Goal: Task Accomplishment & Management: Manage account settings

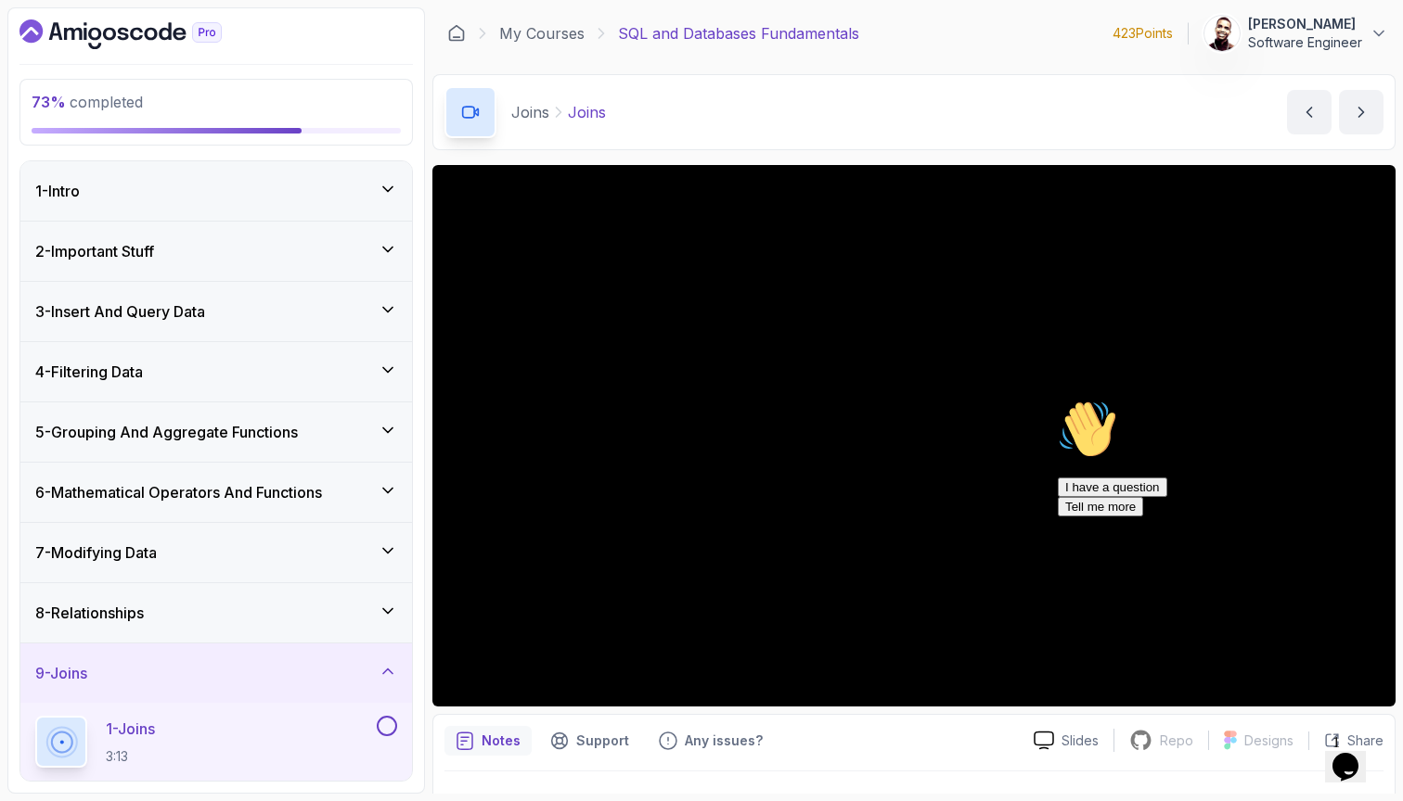
scroll to position [355, 0]
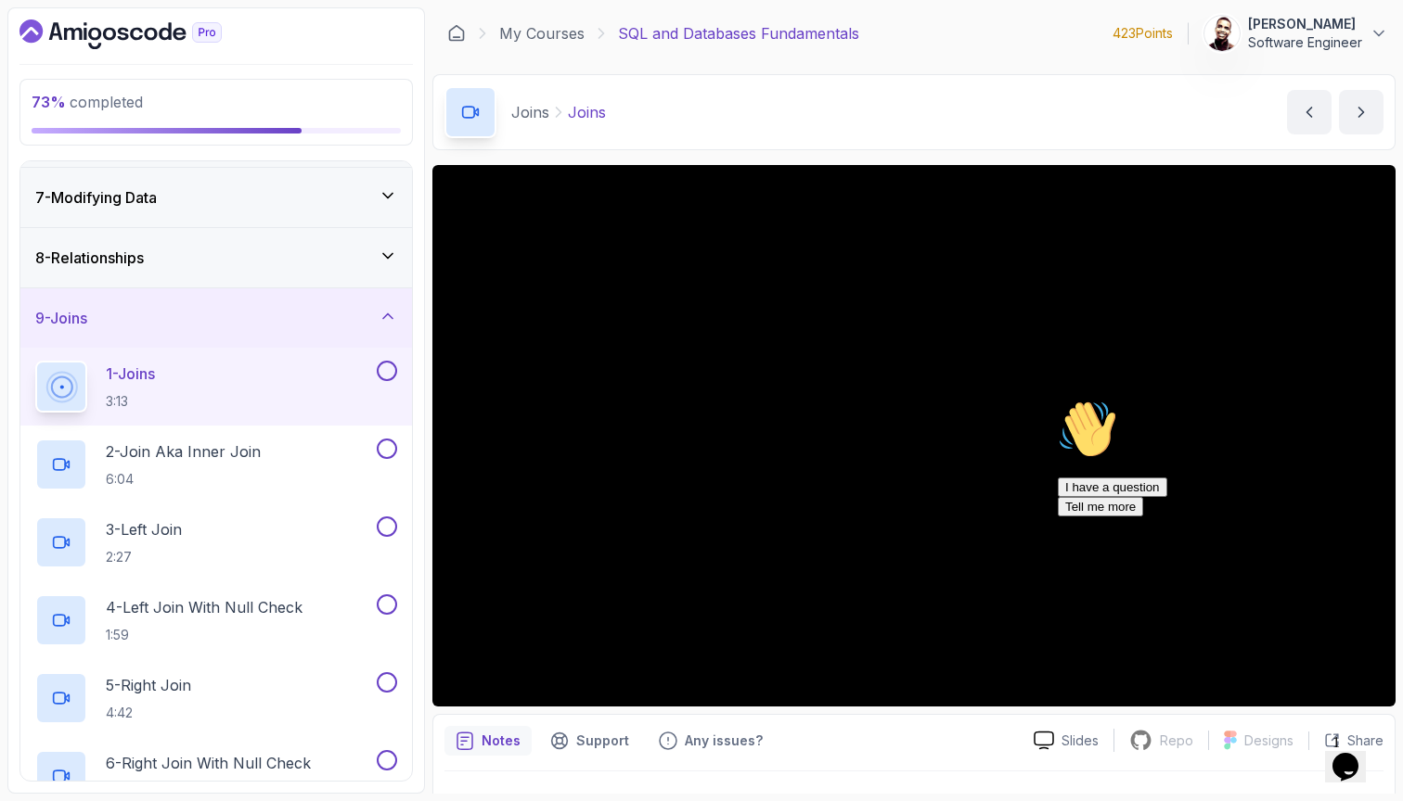
click at [1352, 751] on button "Opens Chat This icon Opens the chat window." at bounding box center [1345, 767] width 41 height 32
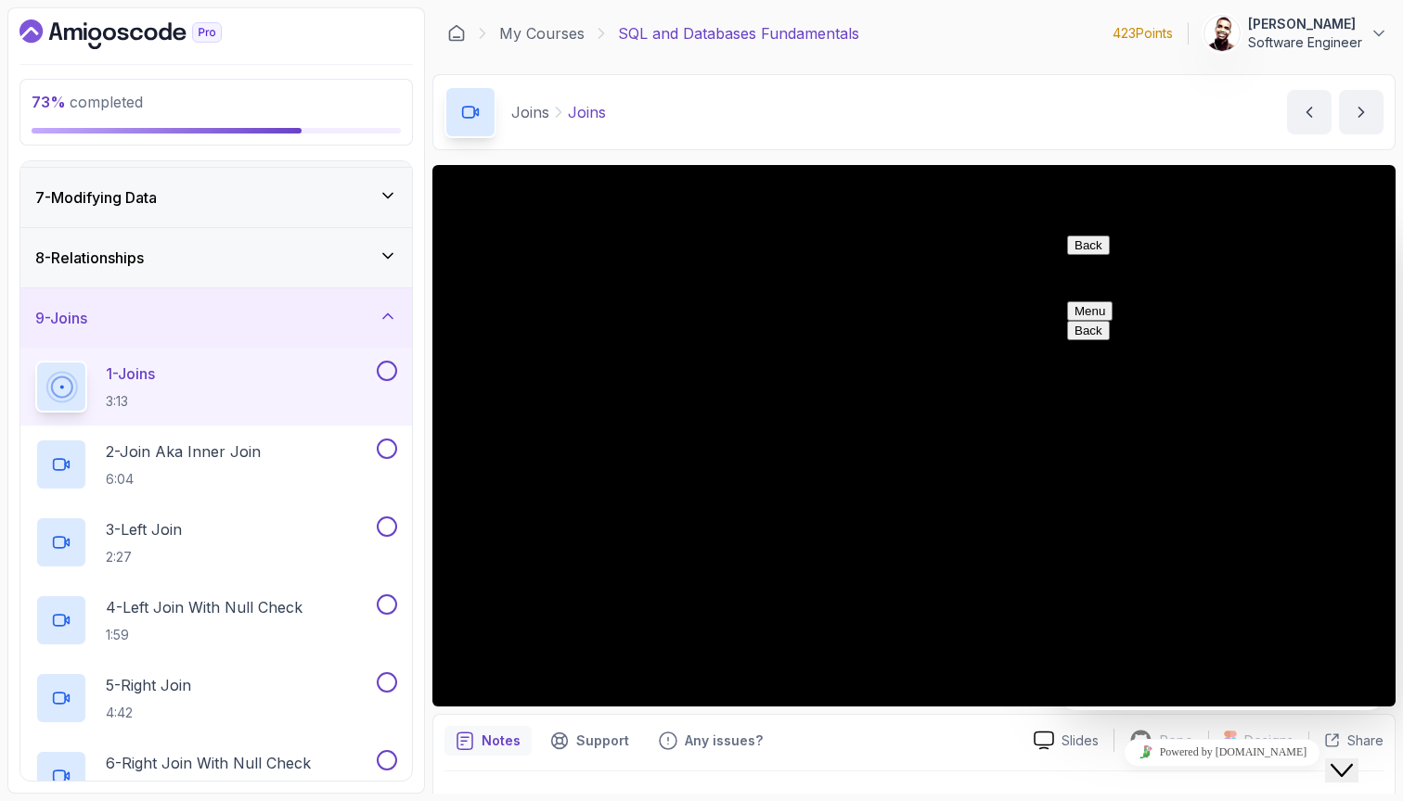
click at [103, 14] on div "73 % completed 1 - Intro 2 - Important Stuff 3 - Insert And Query Data 4 - Filt…" at bounding box center [215, 400] width 417 height 787
click at [98, 28] on icon "Dashboard" at bounding box center [120, 34] width 202 height 30
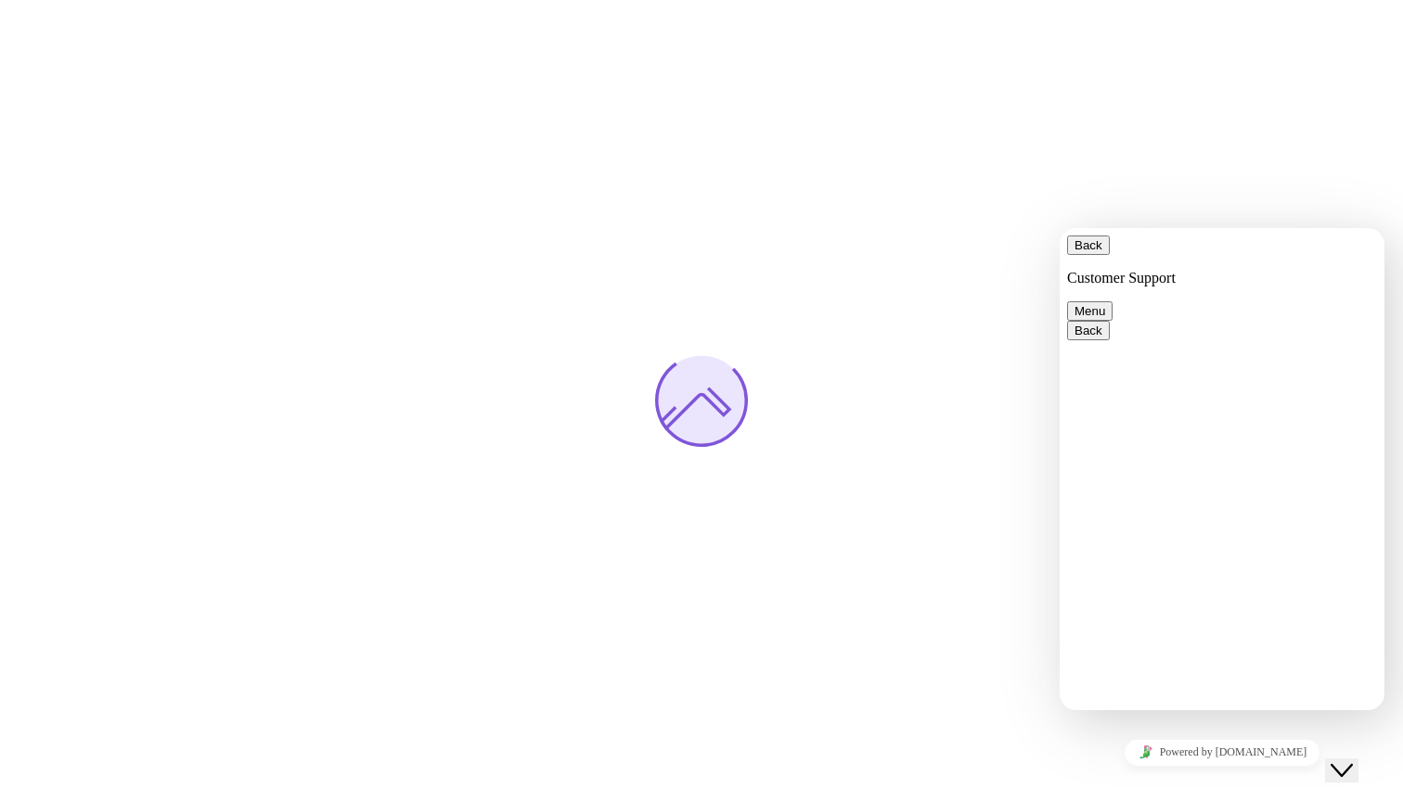
click at [1347, 764] on icon "$i18n('chat', 'chat_widget')" at bounding box center [1341, 770] width 22 height 13
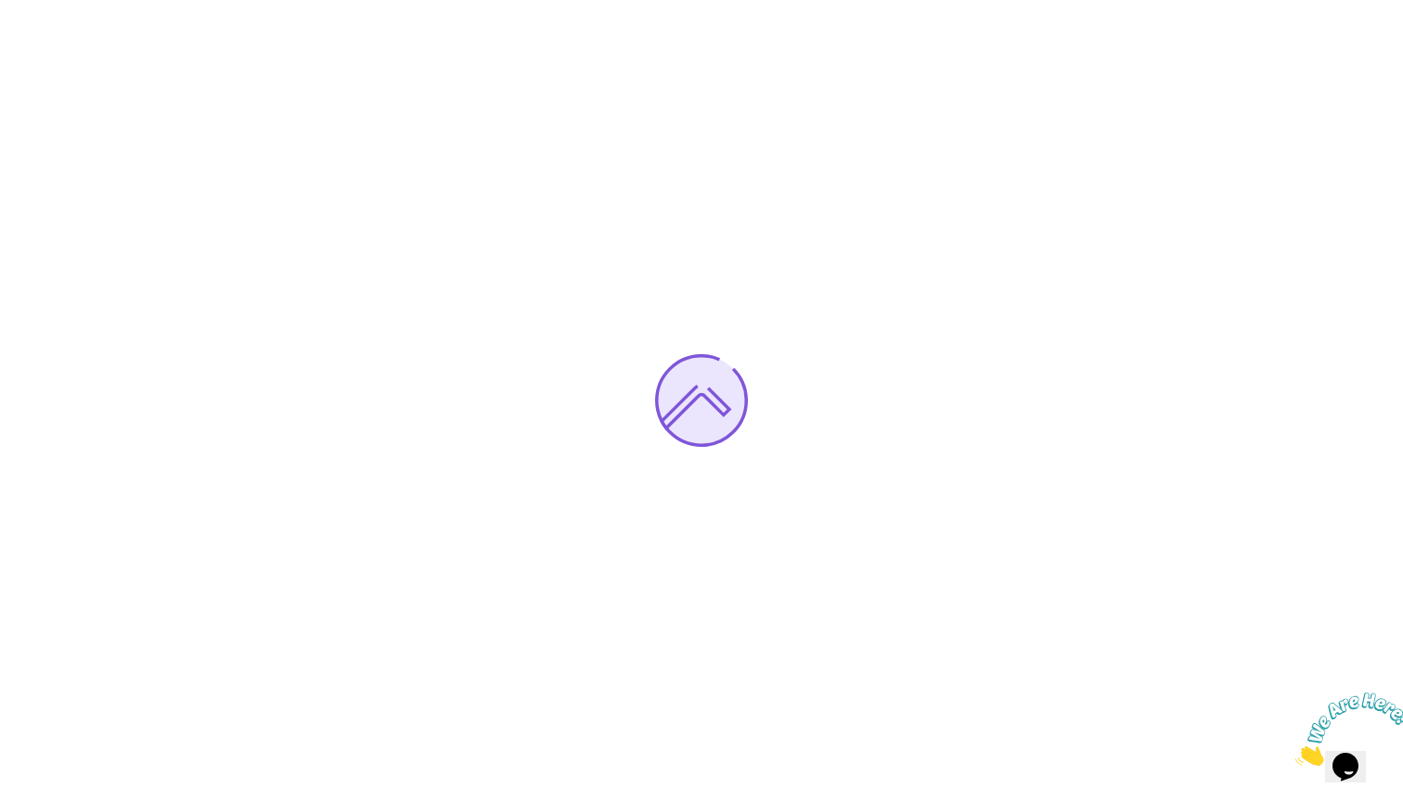
click at [1295, 753] on icon "Close" at bounding box center [1295, 761] width 0 height 16
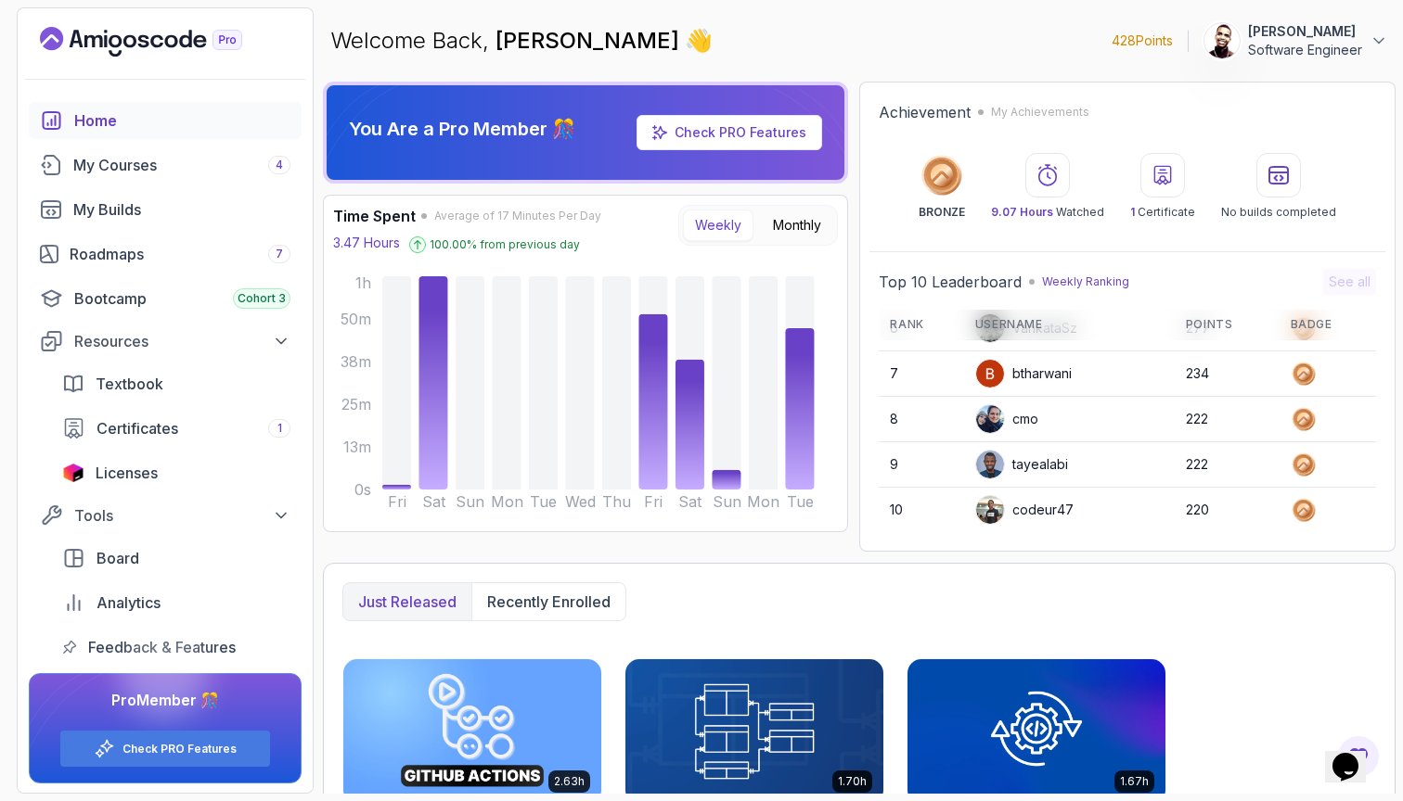
scroll to position [12, 0]
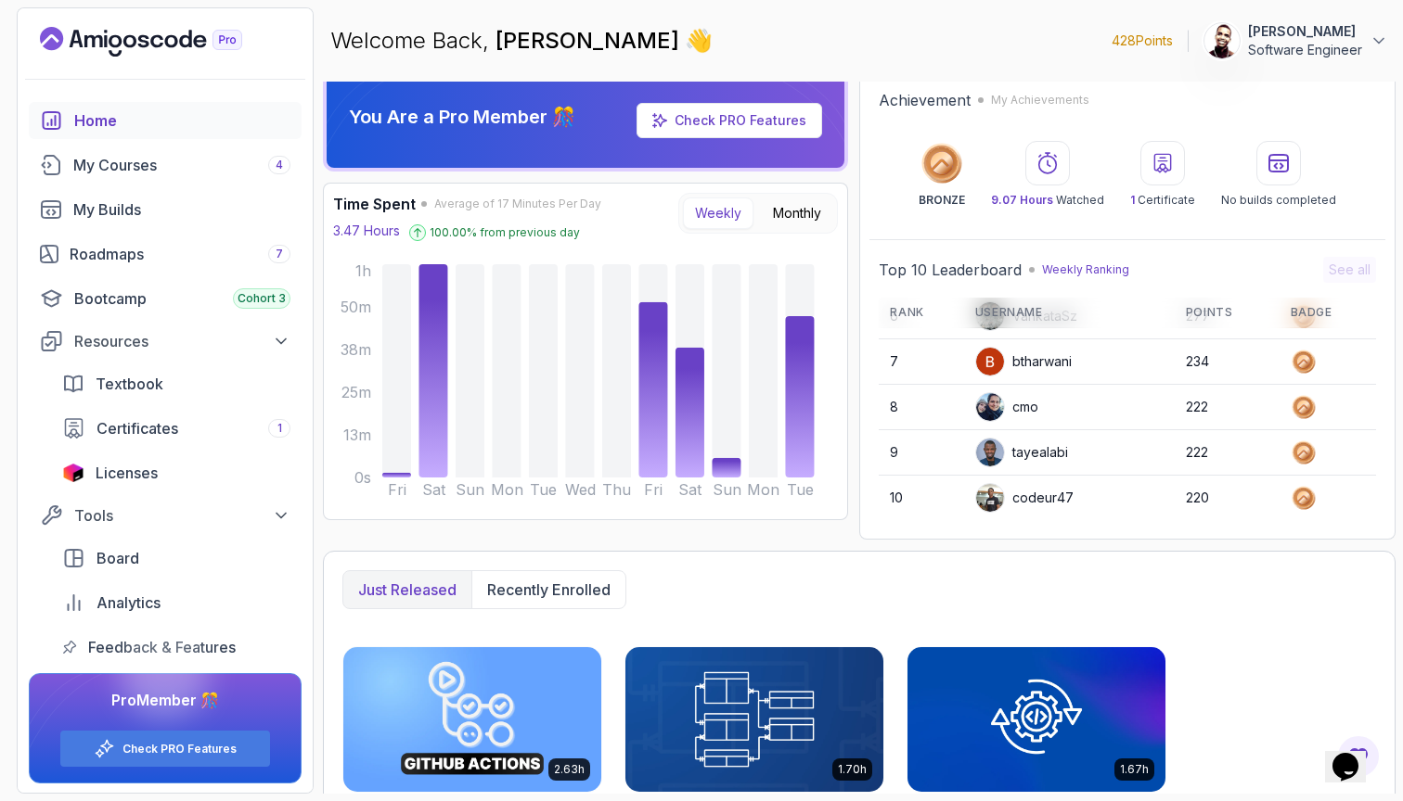
click at [1281, 46] on p "Software Engineer" at bounding box center [1305, 50] width 114 height 19
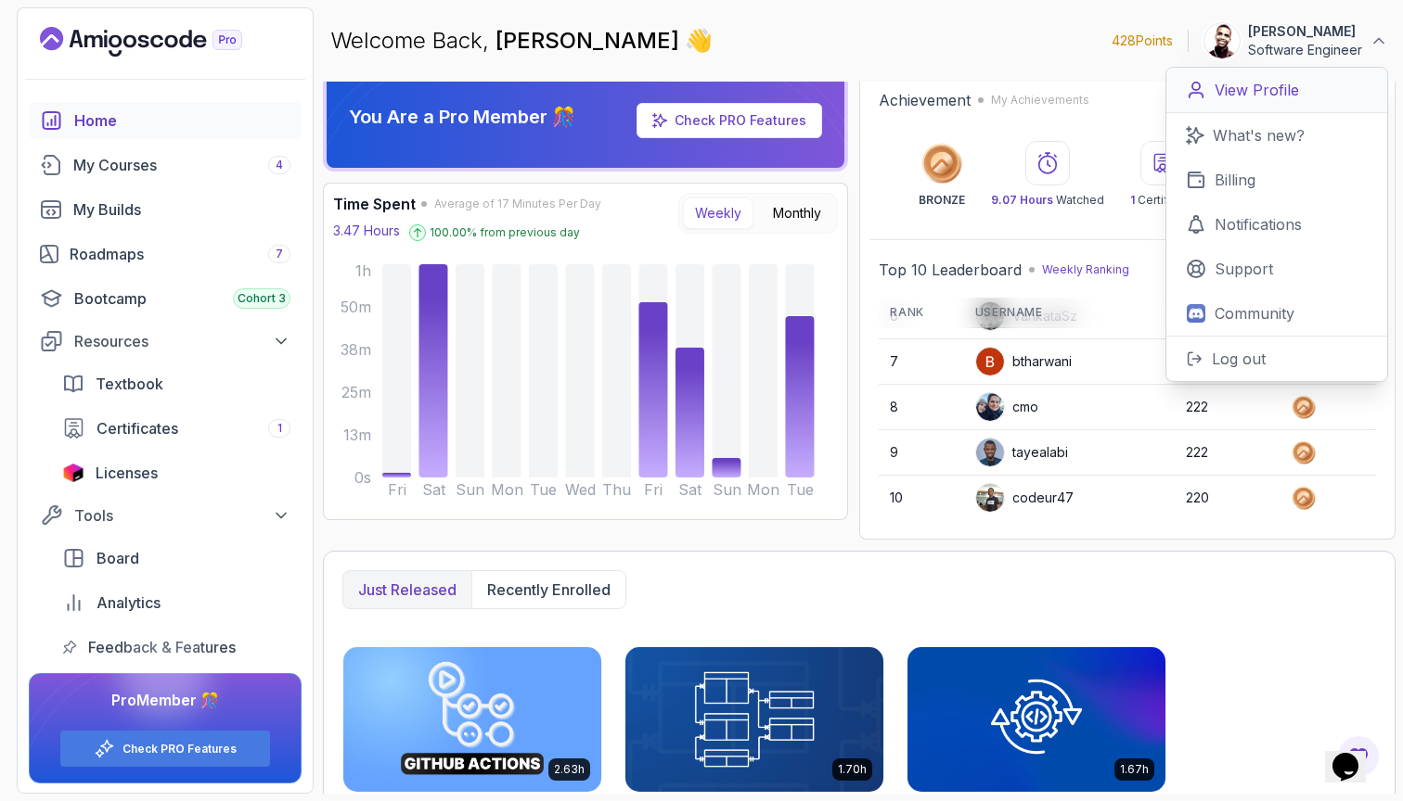
click at [1266, 92] on p "View Profile" at bounding box center [1256, 90] width 84 height 22
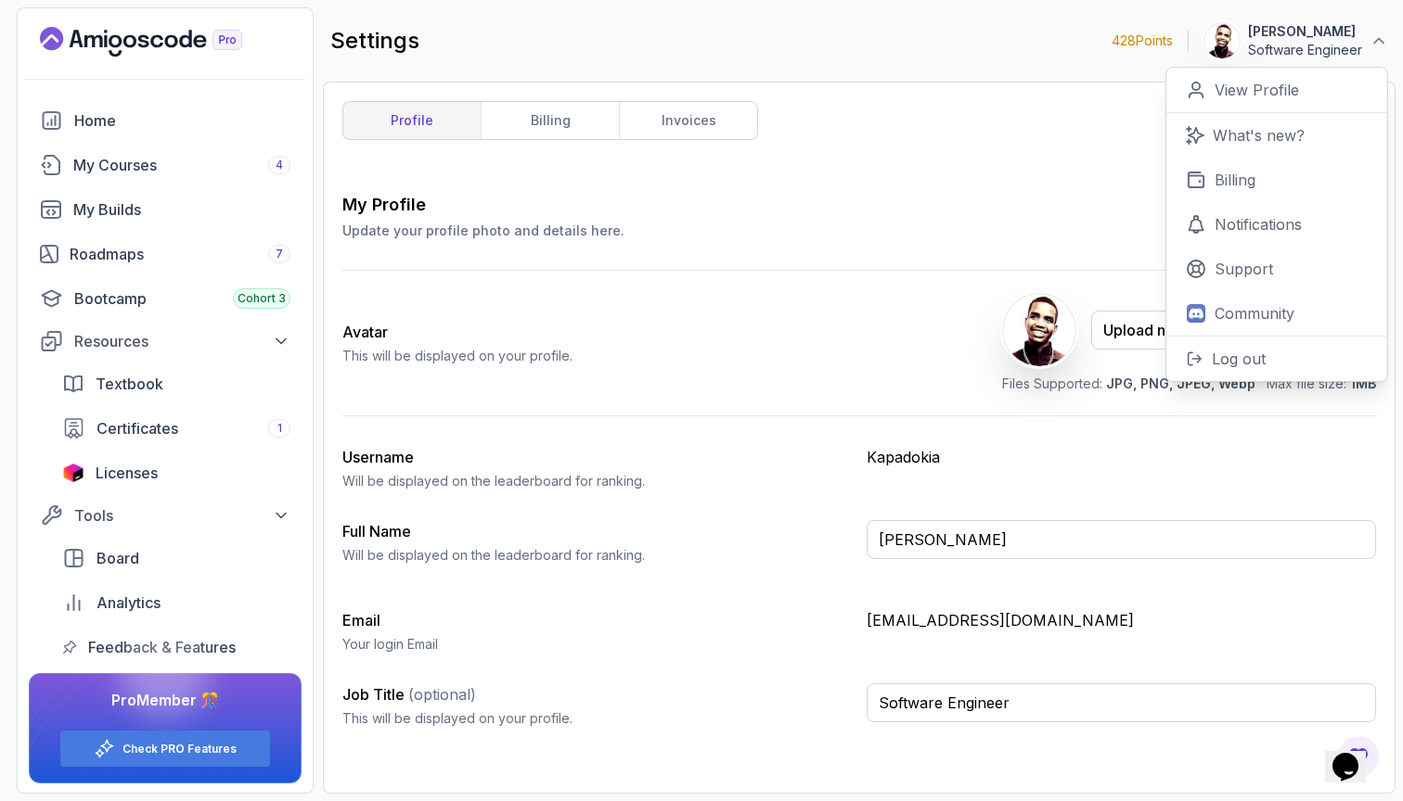
click at [970, 306] on div "Avatar This will be displayed on your profile. Upload new Picture Delete Files …" at bounding box center [858, 343] width 1033 height 145
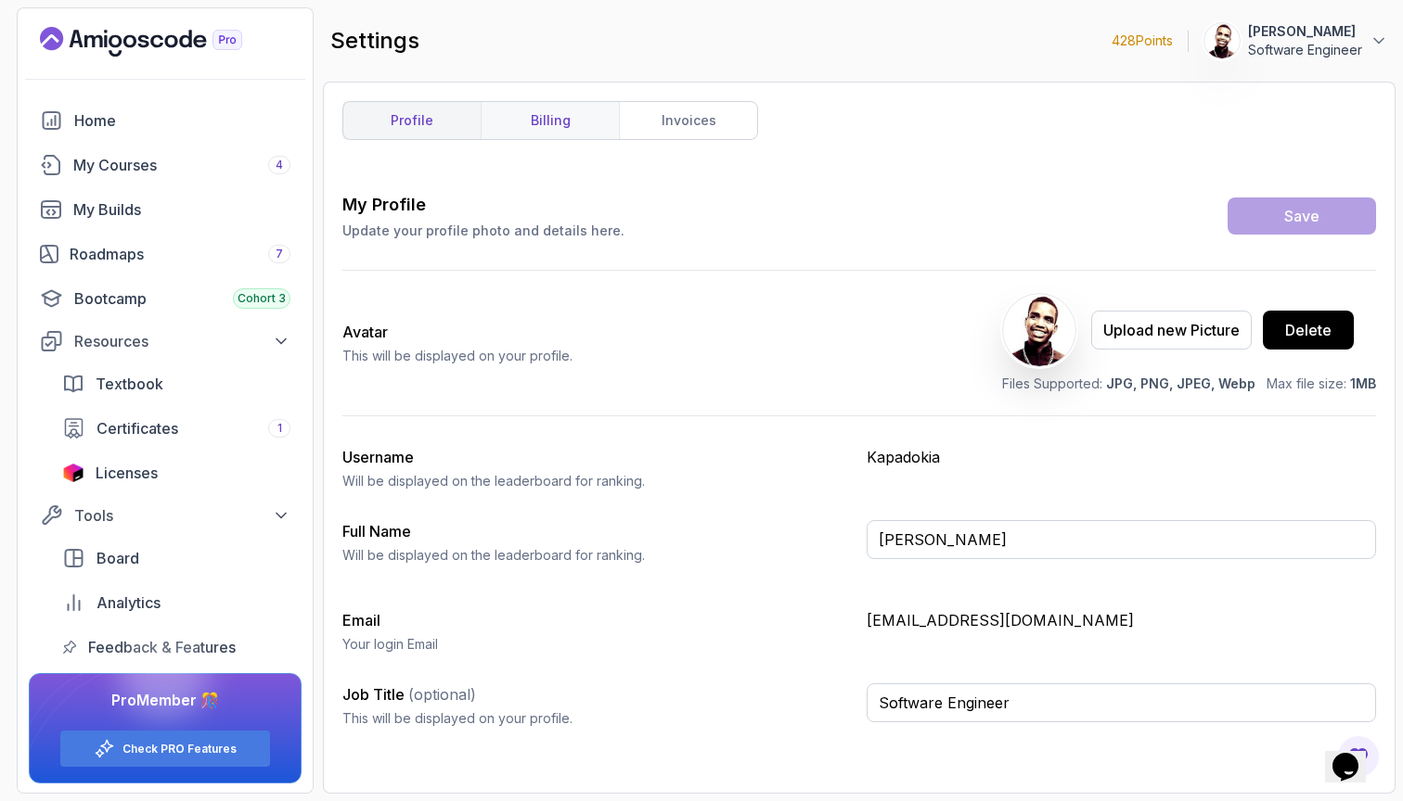
click at [554, 130] on link "billing" at bounding box center [549, 120] width 138 height 37
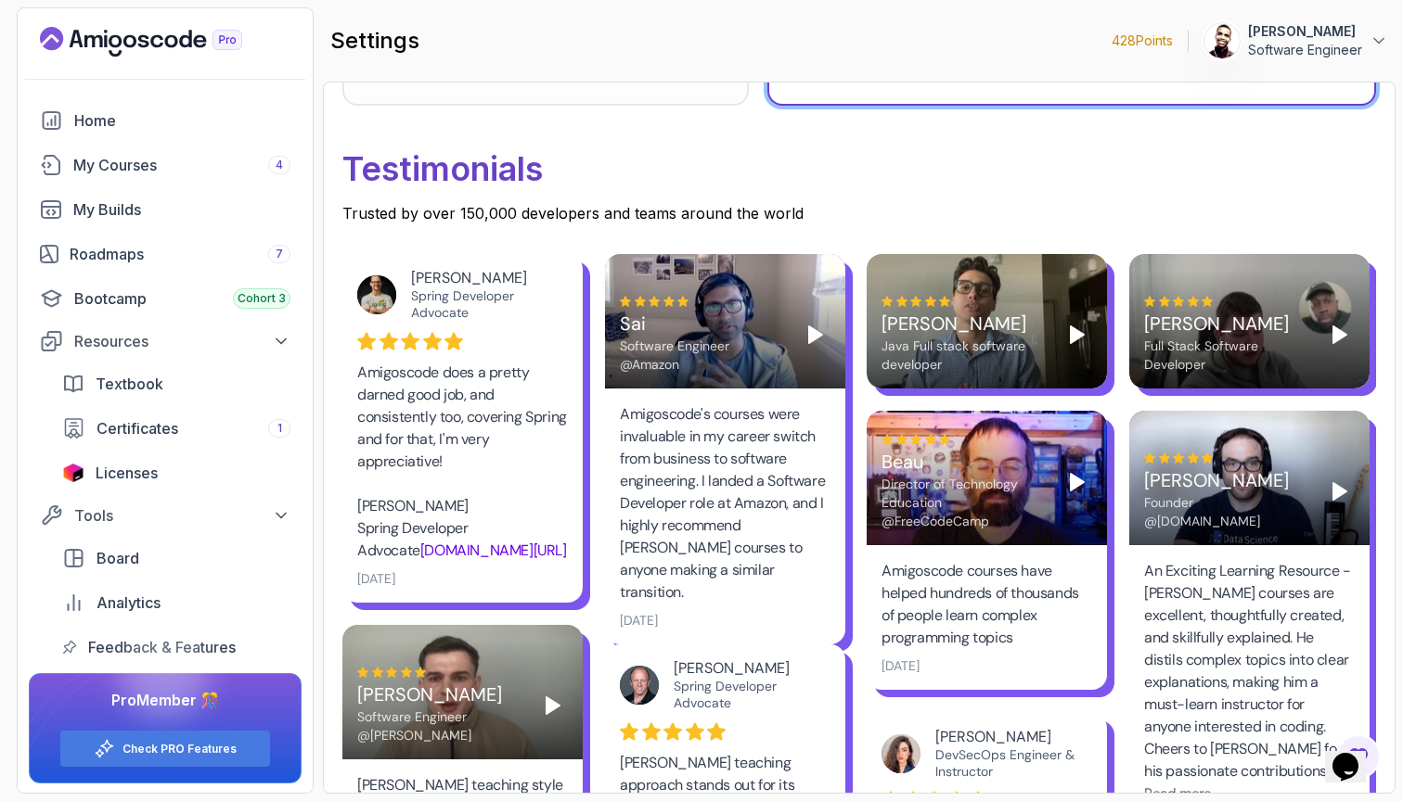
scroll to position [714, 0]
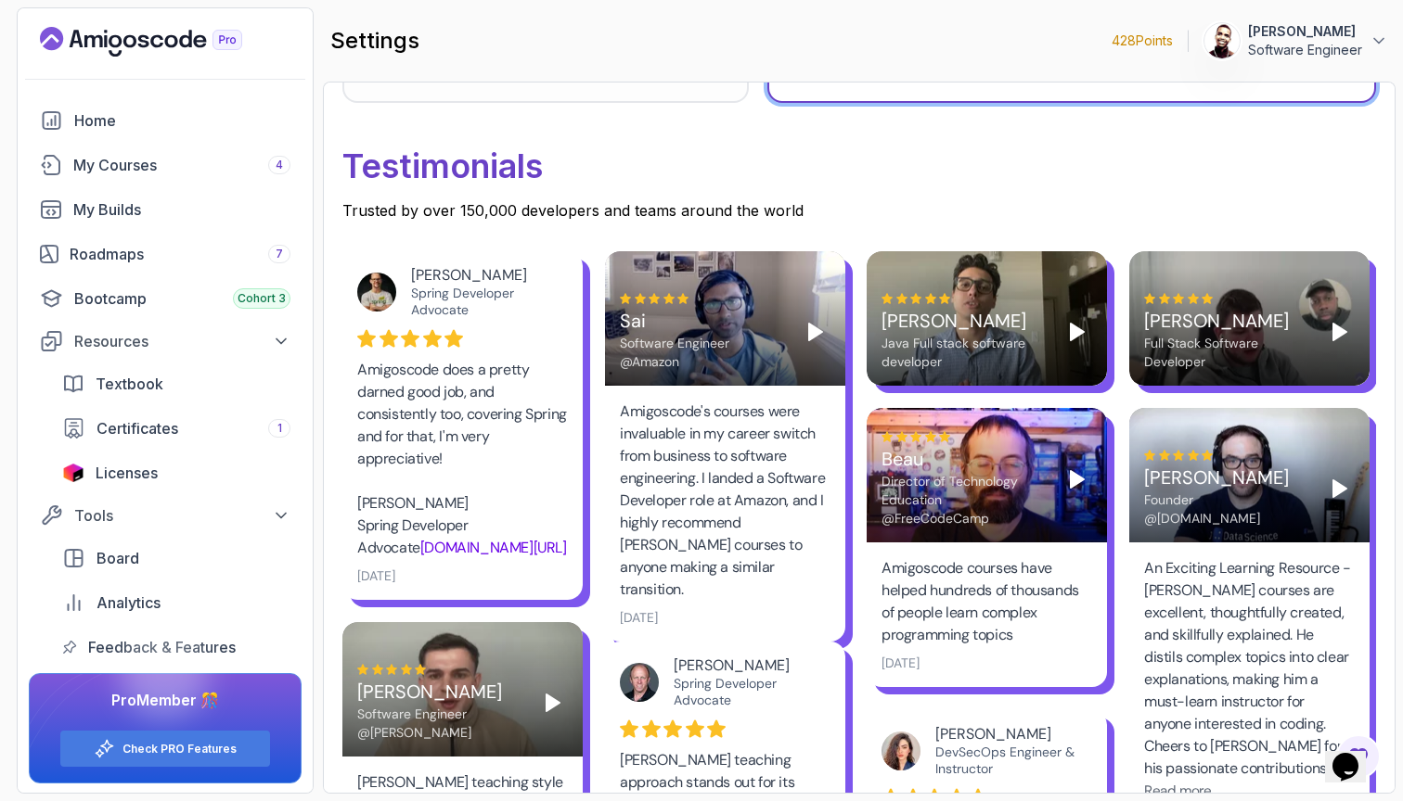
click at [420, 550] on link "[DOMAIN_NAME][URL]" at bounding box center [493, 547] width 147 height 19
